Goal: Task Accomplishment & Management: Use online tool/utility

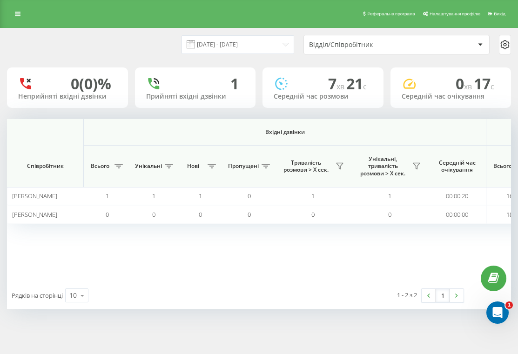
scroll to position [0, 740]
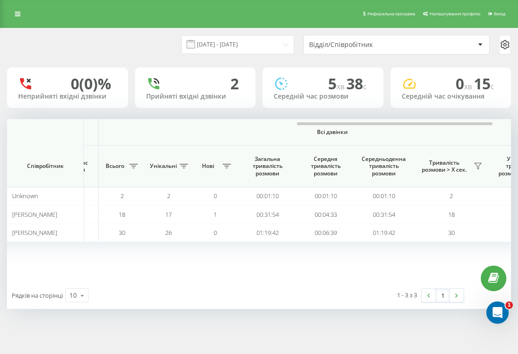
scroll to position [0, 743]
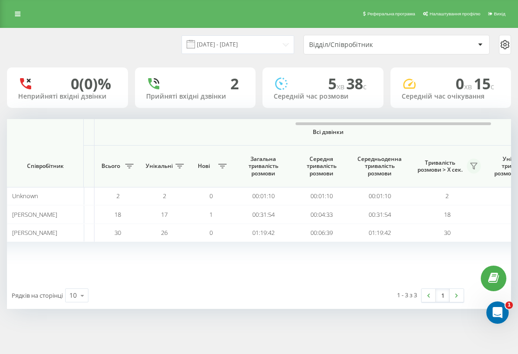
click at [475, 167] on icon at bounding box center [473, 165] width 7 height 7
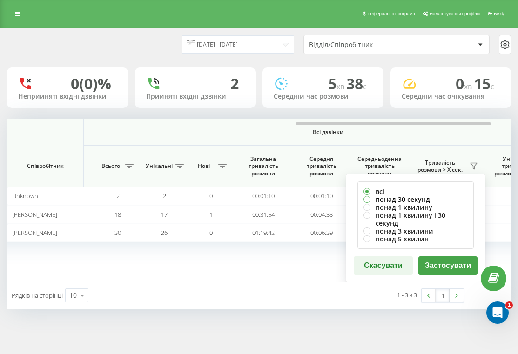
click at [442, 197] on label "понад 30 секунд" at bounding box center [415, 199] width 104 height 8
radio input "true"
click at [449, 256] on button "Застосувати" at bounding box center [447, 265] width 59 height 19
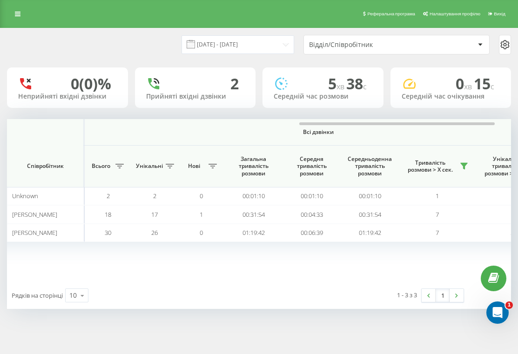
scroll to position [0, 754]
